Goal: Task Accomplishment & Management: Use online tool/utility

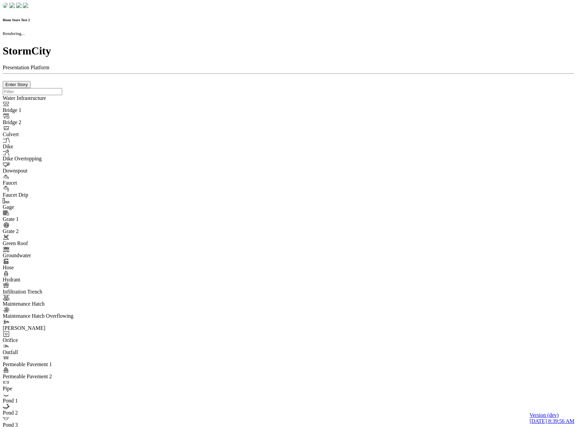
checkbox input "true"
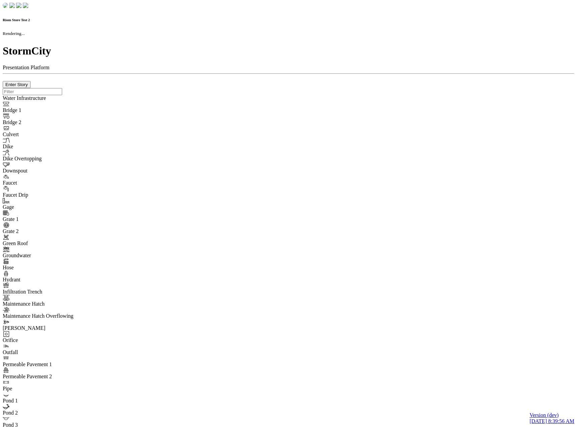
type input "0m"
type textarea "Depth = 0"
checkbox input "true"
select select "CIRCLE"
type input "7"
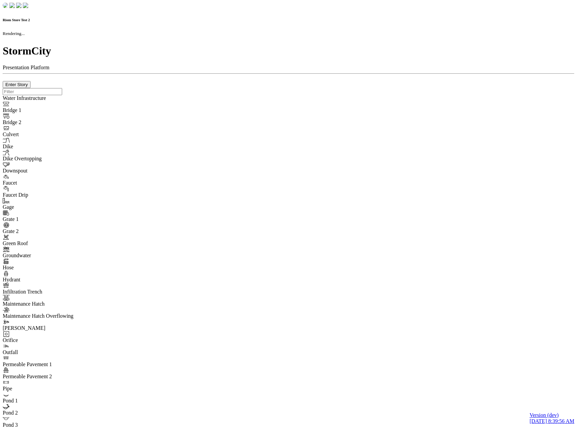
checkbox input "true"
type input "0"
type textarea "<i class="far fa-building"></i>"
select select "None"
type input "7"
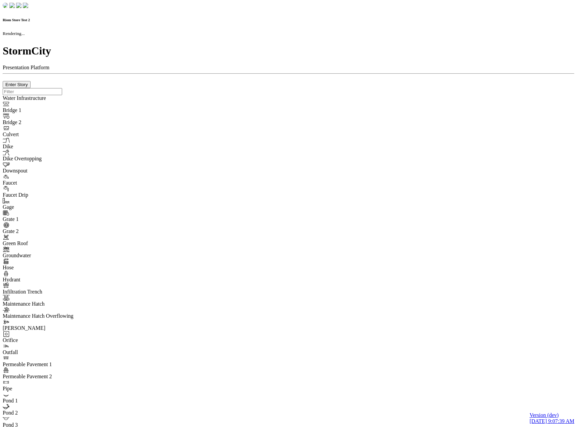
checkbox input "true"
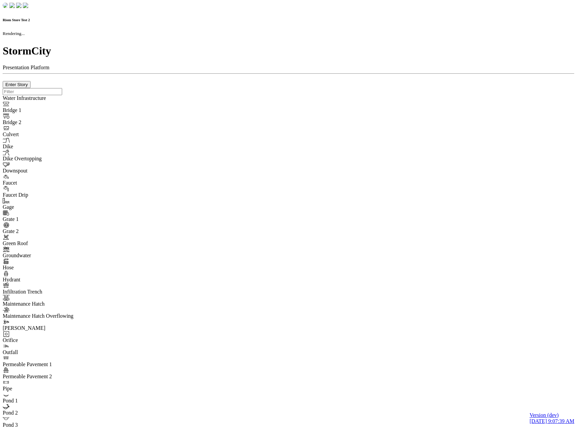
type input "0m"
type textarea "Depth = 0"
checkbox input "true"
select select "CIRCLE"
type input "7"
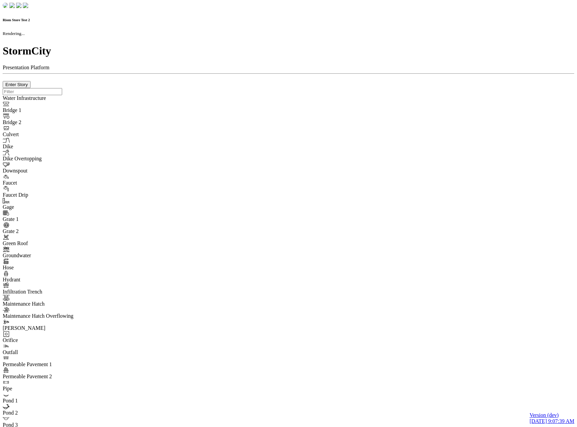
checkbox input "true"
type input "0"
type textarea "<i class="far fa-building"></i>"
select select "None"
type input "7"
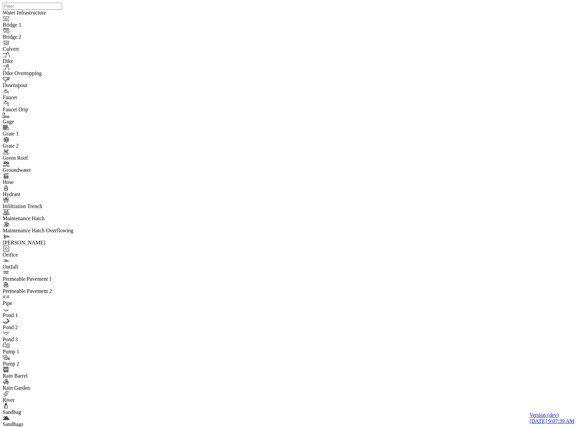
drag, startPoint x: 83, startPoint y: 214, endPoint x: 84, endPoint y: 220, distance: 6.5
click at [81, 267] on span "Manage Pins..." at bounding box center [79, 264] width 32 height 6
click at [80, 267] on span "Manage Pins..." at bounding box center [79, 264] width 32 height 6
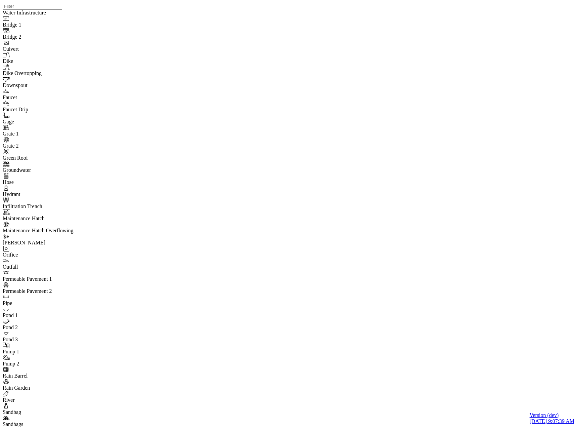
type input "Visible"
select select "TRIANGLEUP"
type input "9"
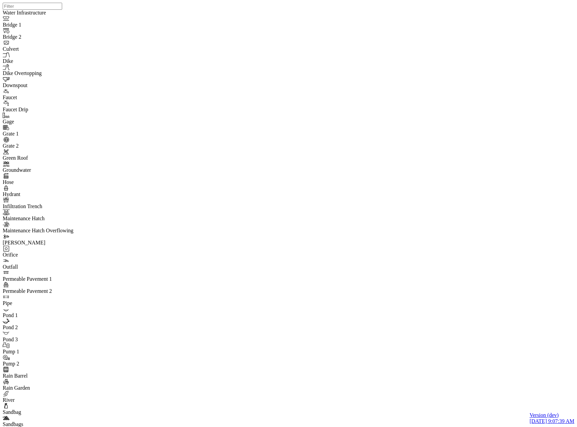
type input "0m"
type textarea "Depth = 0"
select select "CIRCLE"
type input "7"
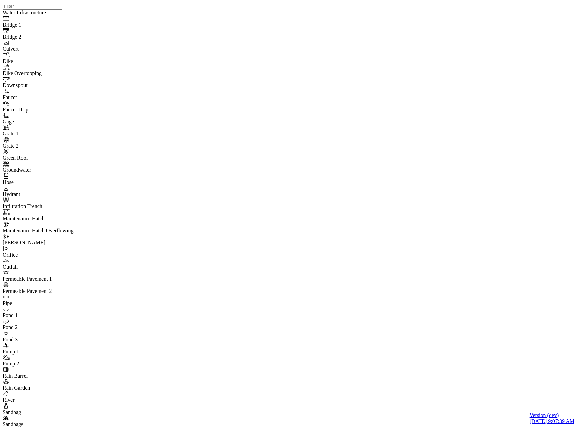
type textarea "<i class="far fa-building"></i>"
type input "7"
click at [71, 267] on span "Manage Pins..." at bounding box center [79, 264] width 32 height 6
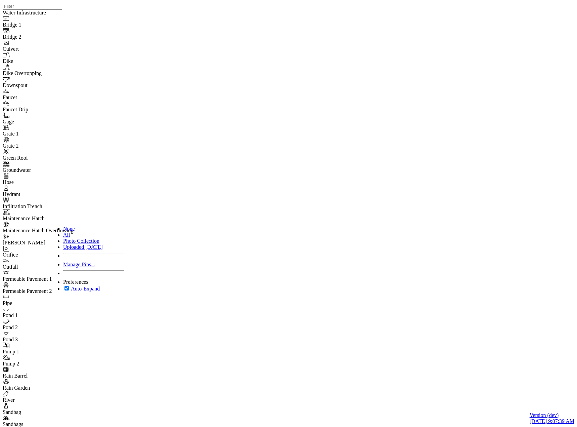
click at [65, 227] on span "None" at bounding box center [69, 229] width 12 height 6
click at [89, 267] on div "Manage Pins..." at bounding box center [93, 264] width 61 height 6
click at [76, 228] on div "None" at bounding box center [93, 229] width 61 height 6
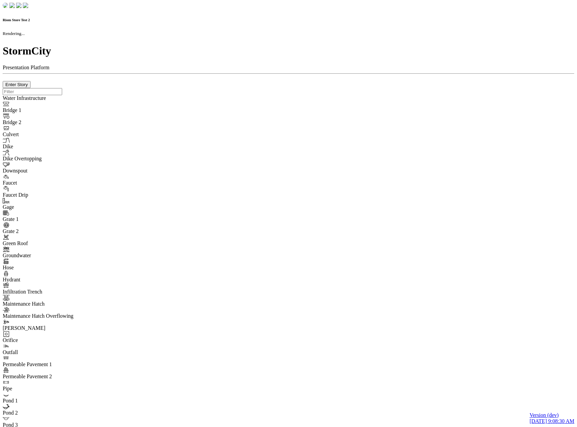
checkbox input "true"
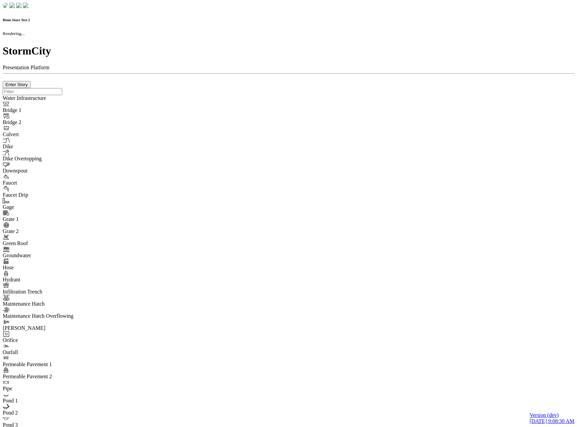
type input "0m"
type textarea "Depth = 0"
checkbox input "true"
select select "CIRCLE"
type input "7"
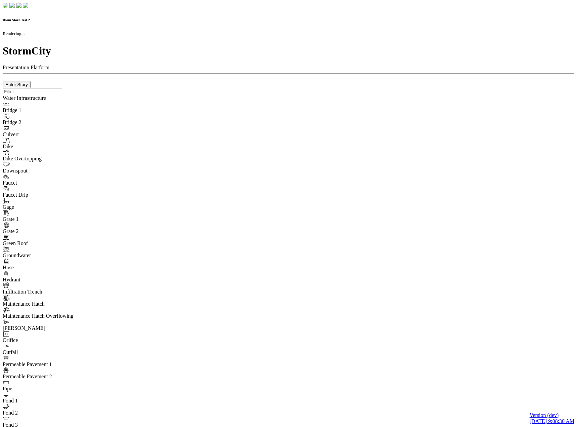
checkbox input "true"
type input "0"
type textarea "<i class="far fa-building"></i>"
select select "None"
type input "7"
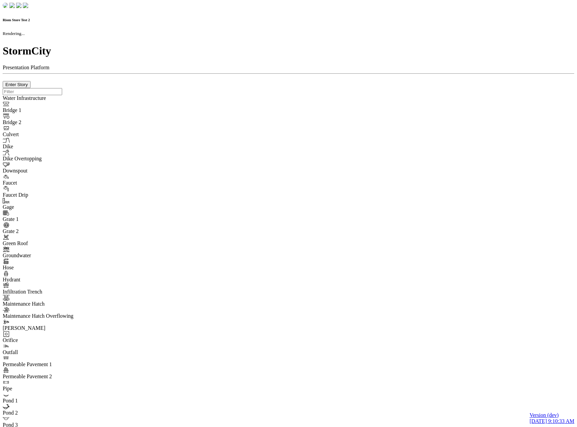
checkbox input "true"
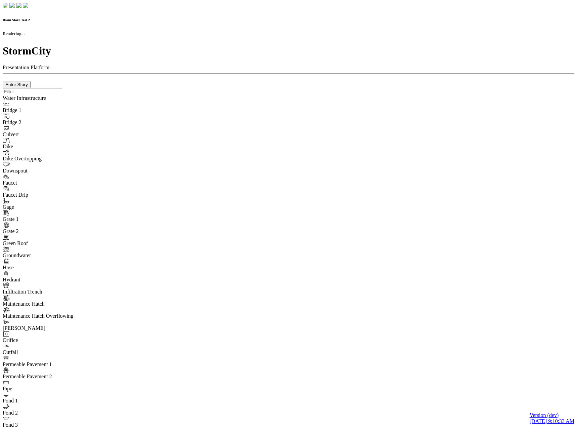
type input "0m"
type textarea "Depth = 0"
checkbox input "true"
select select "CIRCLE"
type input "7"
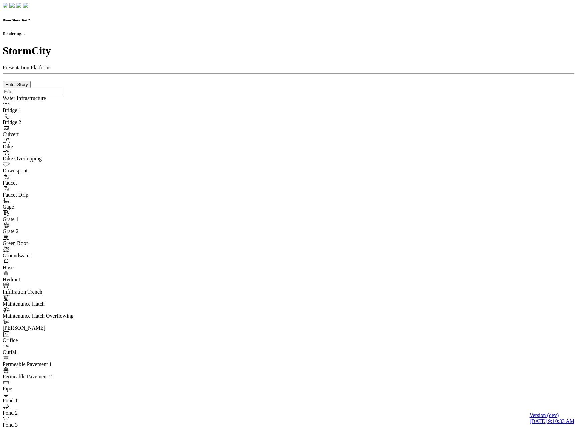
checkbox input "true"
type input "0"
type textarea "<i class="far fa-building"></i>"
select select "None"
type input "7"
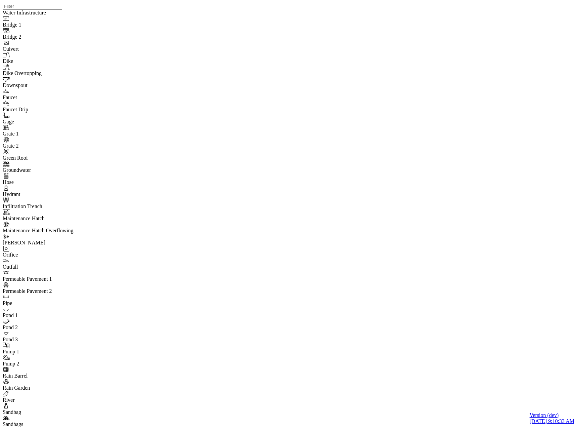
click at [78, 267] on span "Manage Pins..." at bounding box center [79, 264] width 32 height 6
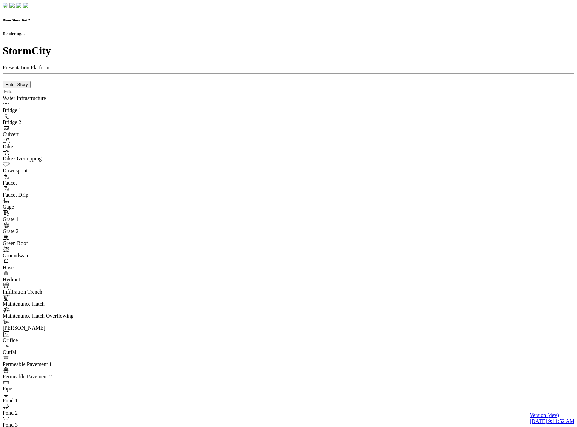
checkbox input "true"
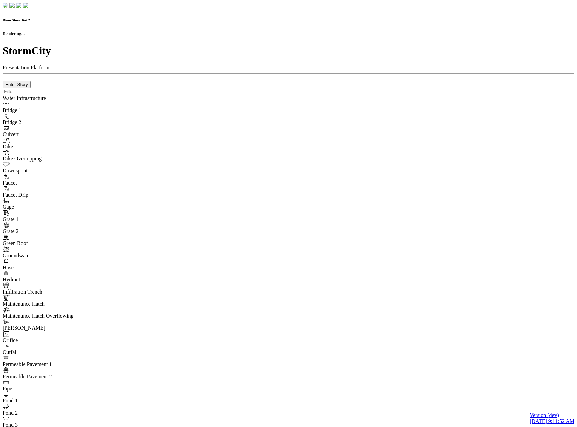
type input "0m"
type textarea "Depth = 0"
checkbox input "true"
select select "CIRCLE"
type input "7"
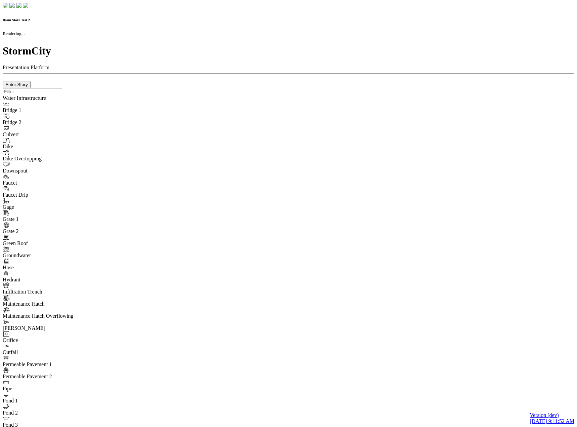
checkbox input "true"
type input "0"
type textarea "<i class="far fa-building"></i>"
select select "None"
type input "7"
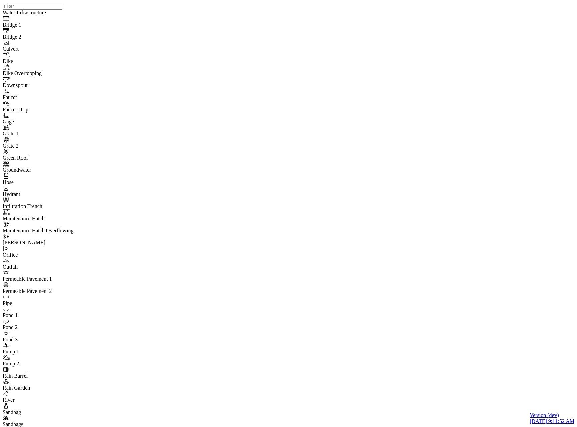
click at [73, 267] on span "Manage Pins..." at bounding box center [79, 264] width 32 height 6
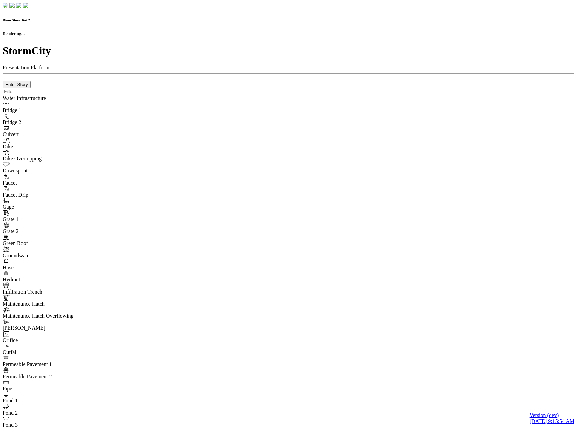
checkbox input "true"
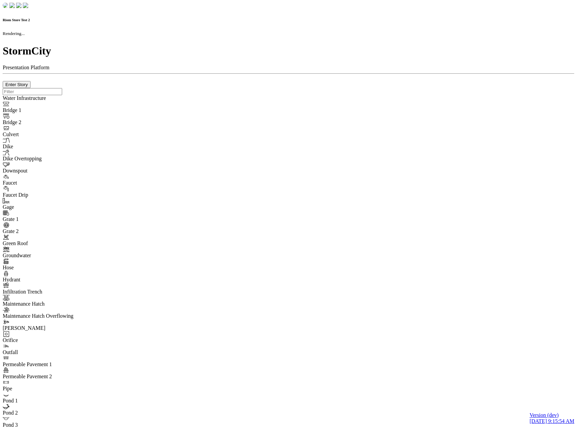
type input "0m"
type textarea "Depth = 0"
checkbox input "true"
select select "CIRCLE"
type input "7"
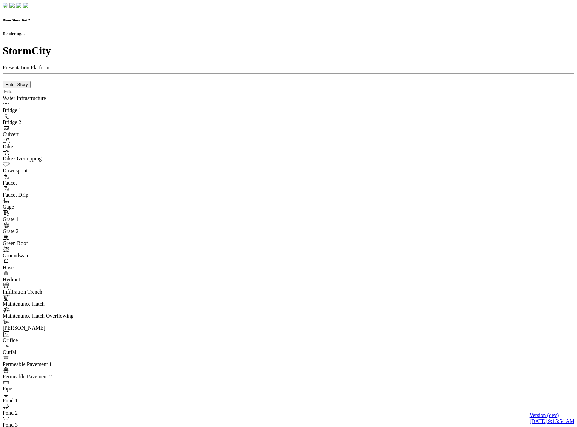
checkbox input "true"
type input "0"
type textarea "<i class="far fa-building"></i>"
select select "None"
type input "7"
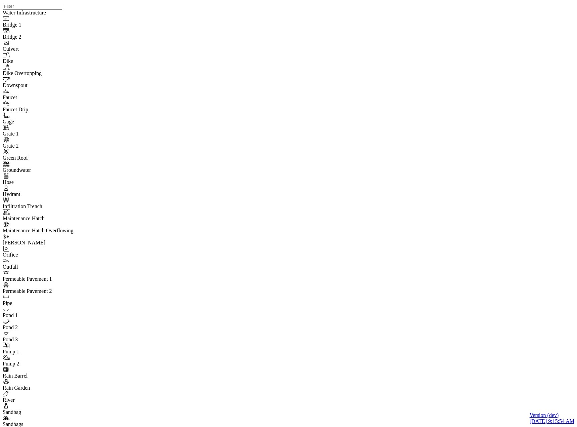
click at [84, 267] on span "Manage Pins..." at bounding box center [79, 264] width 32 height 6
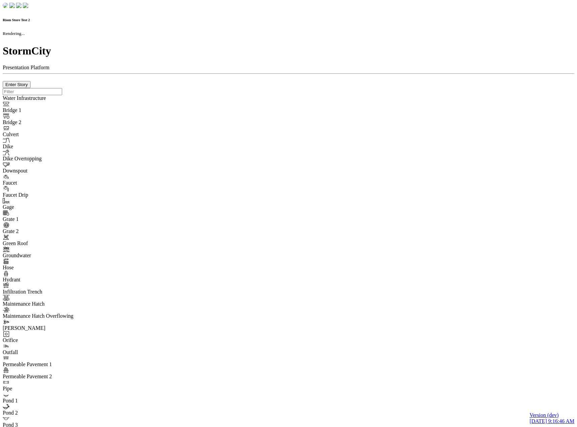
checkbox input "true"
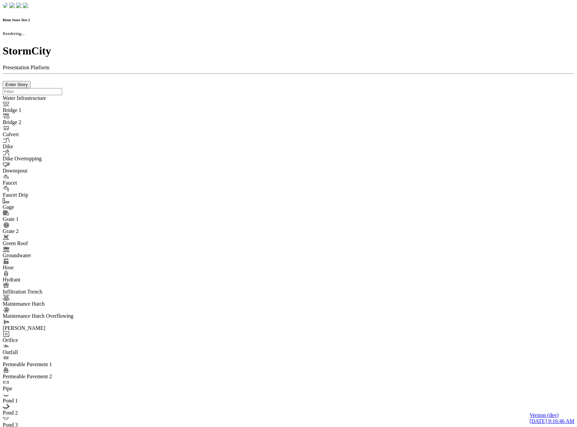
type input "0m"
type textarea "Depth = 0"
checkbox input "true"
select select "CIRCLE"
type input "7"
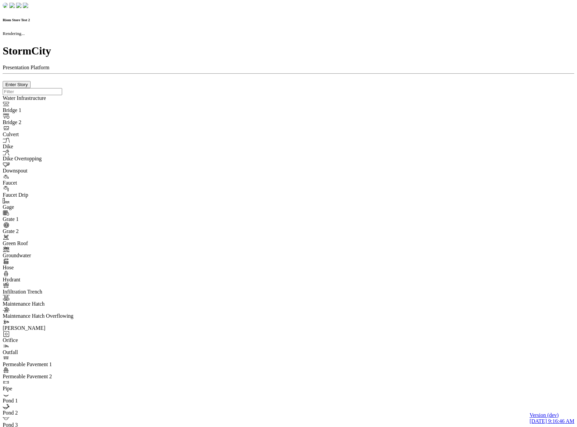
checkbox input "true"
type input "0"
type textarea "<i class="far fa-building"></i>"
select select "None"
type input "7"
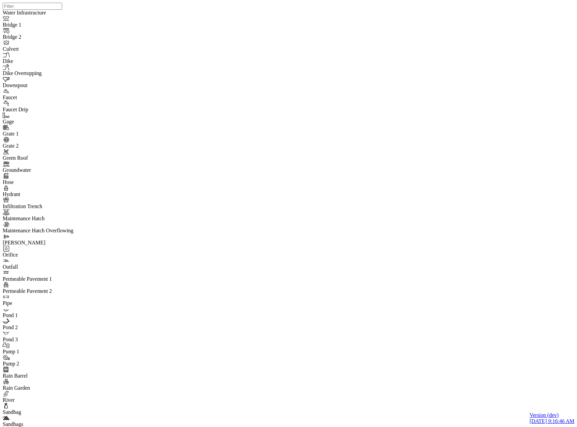
click at [79, 267] on span "Manage Pins..." at bounding box center [79, 264] width 32 height 6
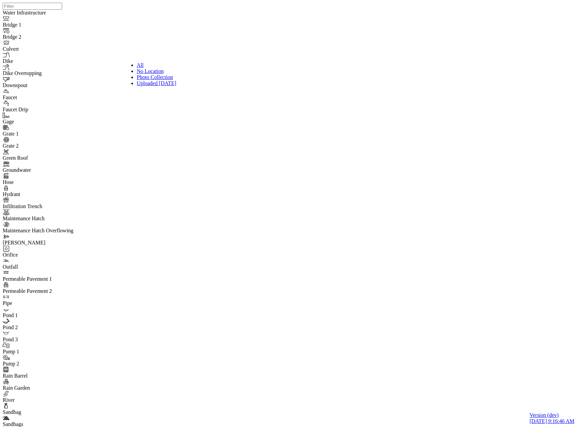
click at [188, 80] on div "Photo Collection" at bounding box center [215, 77] width 157 height 6
click at [180, 64] on div "All" at bounding box center [215, 65] width 157 height 6
click at [163, 80] on span "Photo Collection" at bounding box center [155, 77] width 36 height 6
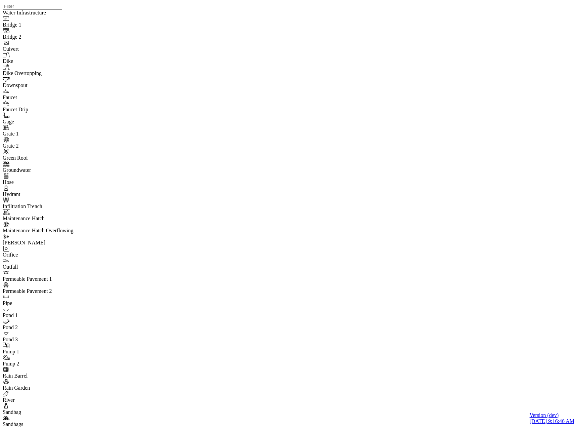
click at [166, 63] on div "All" at bounding box center [215, 65] width 157 height 6
click at [81, 280] on ul "None All Photo Collection Uploaded Mar 31 2025 Manage Pins... Preferences Auto-…" at bounding box center [87, 259] width 75 height 66
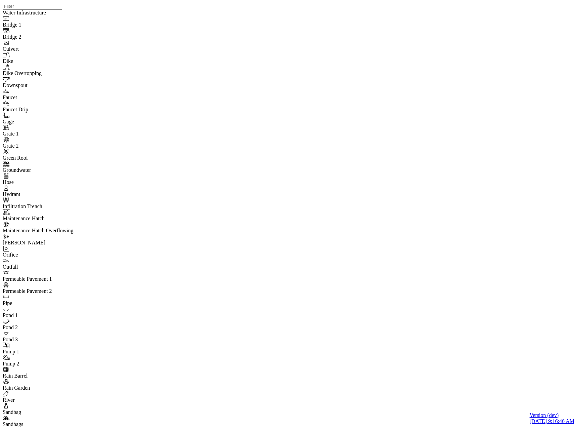
click at [79, 267] on span "Manage Pins..." at bounding box center [79, 264] width 32 height 6
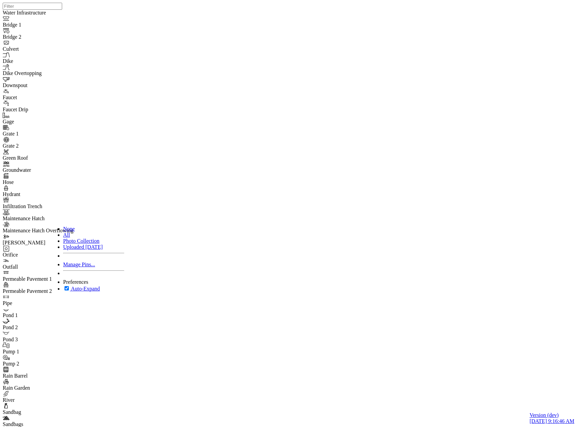
click at [75, 267] on span "Manage Pins..." at bounding box center [79, 264] width 32 height 6
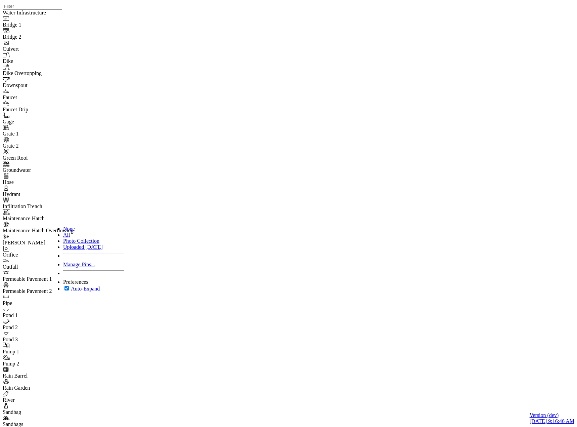
click at [76, 267] on span "Manage Pins..." at bounding box center [79, 264] width 32 height 6
